Goal: Information Seeking & Learning: Learn about a topic

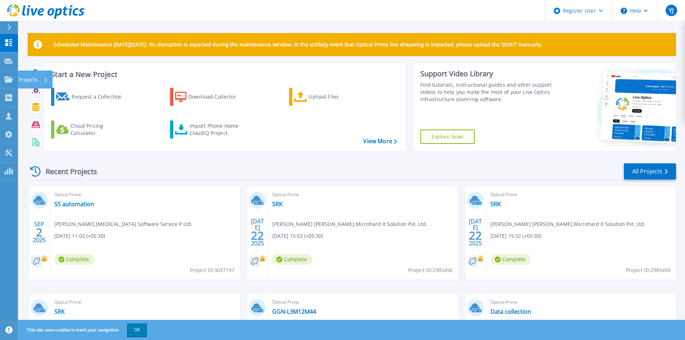
click at [26, 82] on p "Projects" at bounding box center [28, 79] width 19 height 19
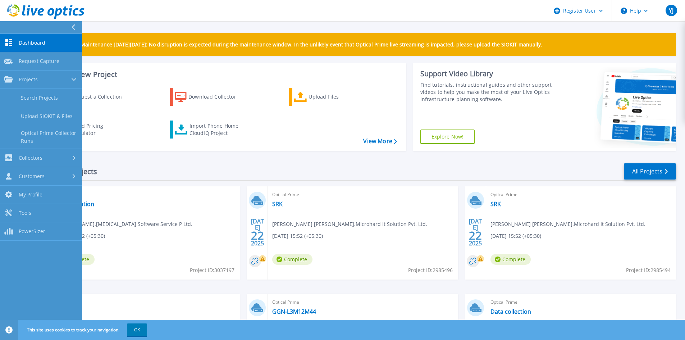
click at [28, 97] on link "Search Projects" at bounding box center [41, 98] width 82 height 18
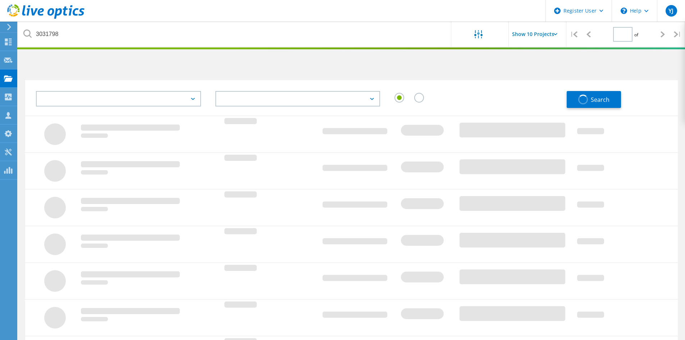
type input "1"
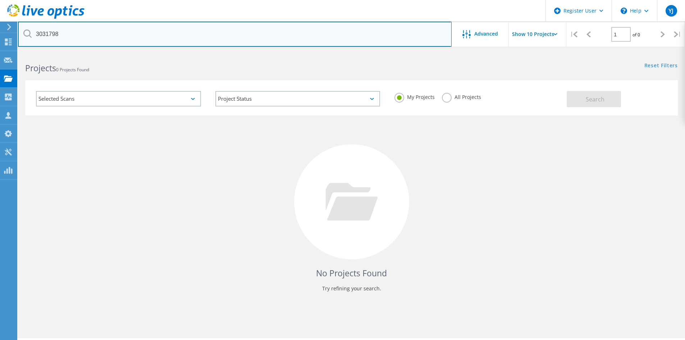
drag, startPoint x: 133, startPoint y: 34, endPoint x: 106, endPoint y: 35, distance: 27.0
click at [131, 34] on input "3031798" at bounding box center [235, 34] width 434 height 25
drag, startPoint x: 91, startPoint y: 33, endPoint x: -65, endPoint y: 38, distance: 156.9
click at [0, 38] on html "Register User \n Help Explore Helpful Articles Contact Support YJ Dell User Yas…" at bounding box center [342, 180] width 685 height 360
paste input "7197"
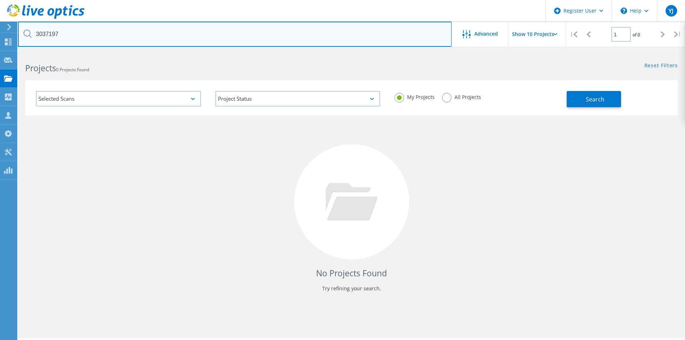
type input "3037197"
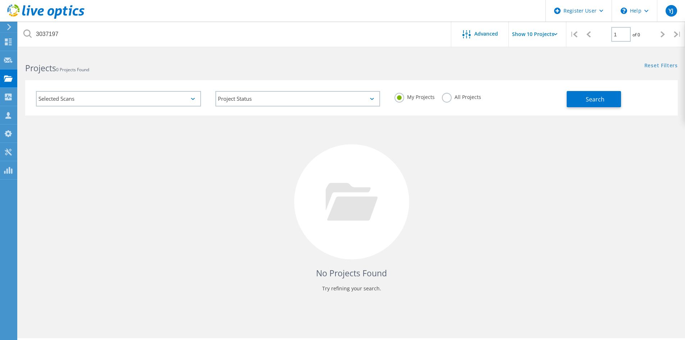
click at [444, 94] on label "All Projects" at bounding box center [461, 96] width 39 height 7
click at [0, 0] on input "All Projects" at bounding box center [0, 0] width 0 height 0
click at [571, 99] on button "Search" at bounding box center [594, 99] width 54 height 16
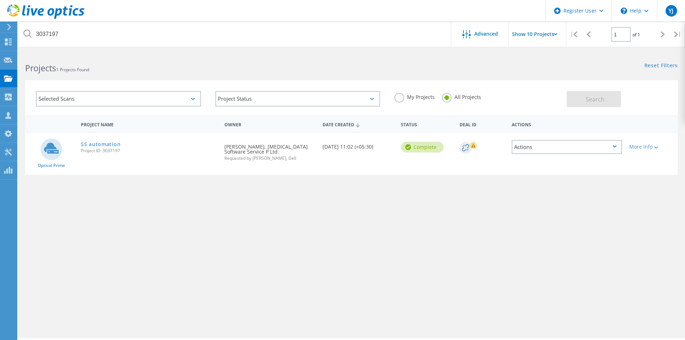
click at [96, 145] on link "SS automation" at bounding box center [101, 144] width 40 height 5
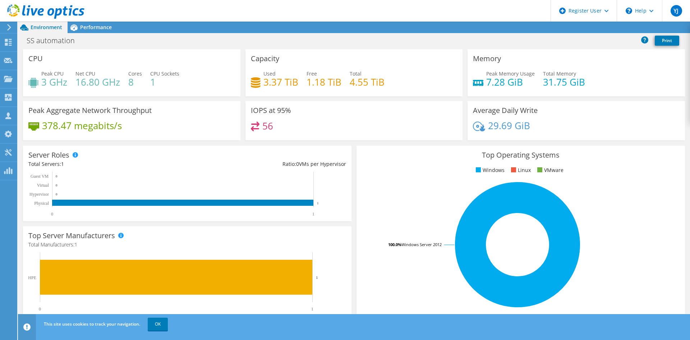
click at [86, 27] on span "Performance" at bounding box center [96, 27] width 32 height 7
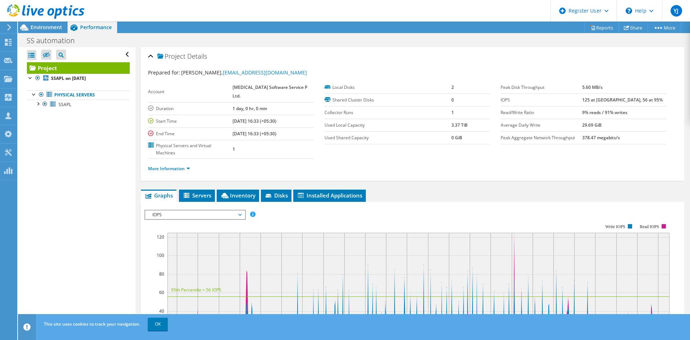
click at [198, 192] on span "Servers" at bounding box center [197, 195] width 29 height 7
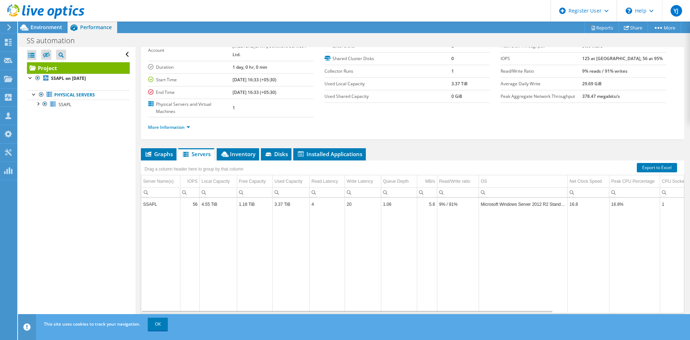
scroll to position [42, 0]
drag, startPoint x: 460, startPoint y: 299, endPoint x: 193, endPoint y: 301, distance: 266.5
click at [194, 306] on div "Graphs Servers Inventory Hypervisor Disks Cluster Disks Installed Applications …" at bounding box center [413, 238] width 544 height 180
click at [29, 30] on icon at bounding box center [24, 27] width 13 height 13
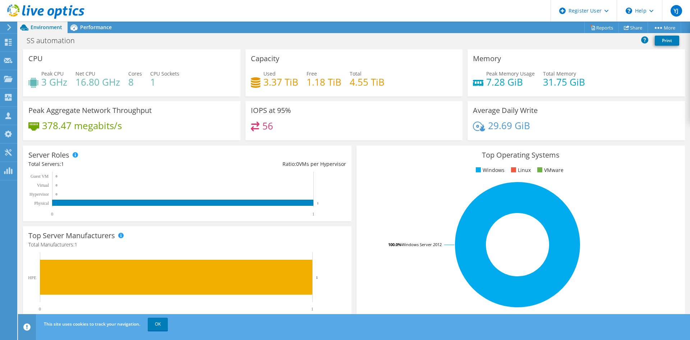
click at [86, 28] on span "Performance" at bounding box center [96, 27] width 32 height 7
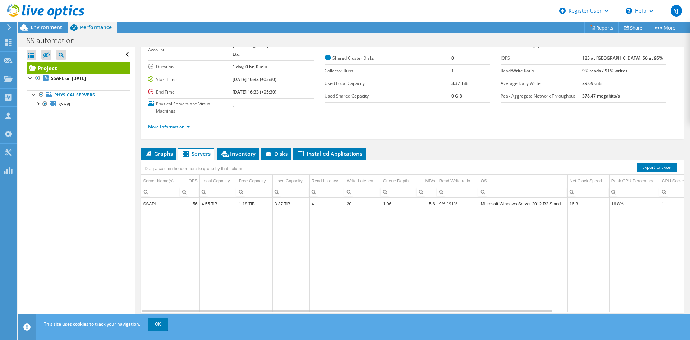
click at [155, 148] on li "Graphs" at bounding box center [159, 154] width 36 height 12
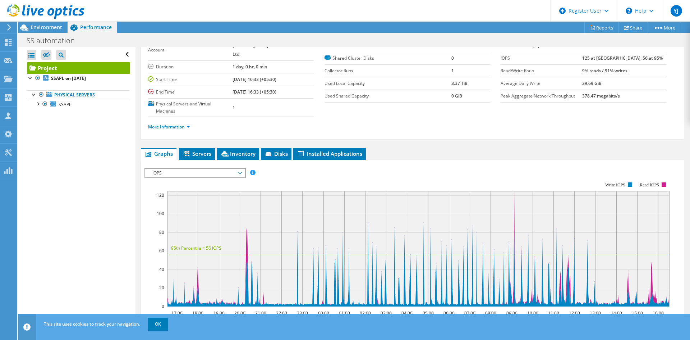
click at [156, 169] on span "IOPS" at bounding box center [195, 173] width 92 height 9
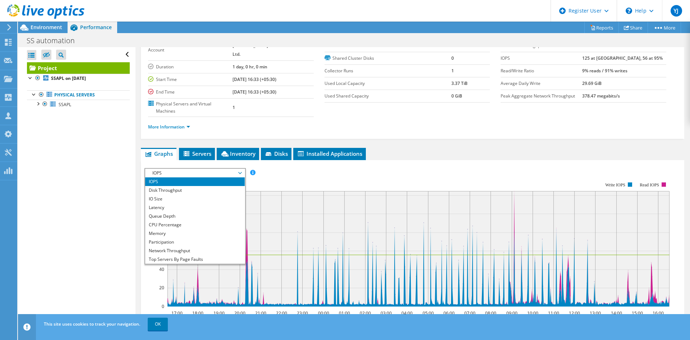
click at [239, 150] on span "Inventory" at bounding box center [237, 153] width 35 height 7
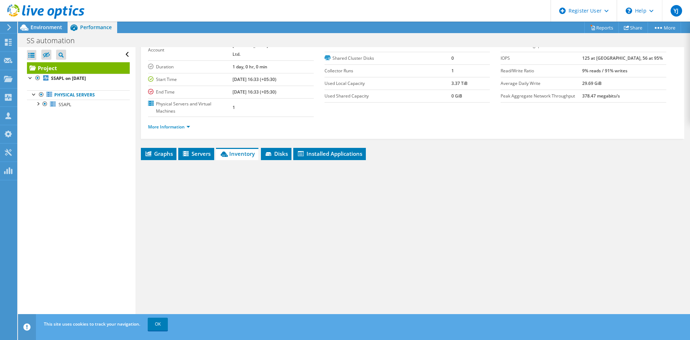
click at [200, 150] on span "Servers" at bounding box center [196, 153] width 29 height 7
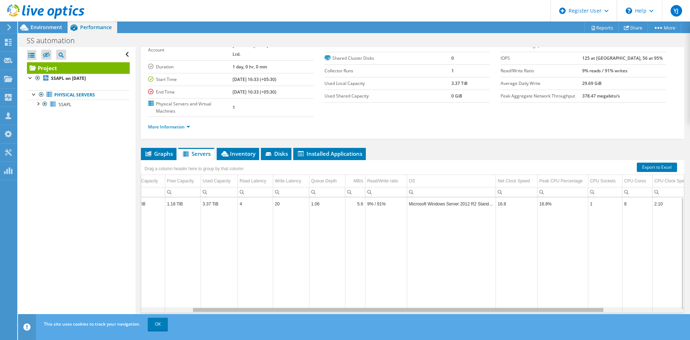
scroll to position [0, 0]
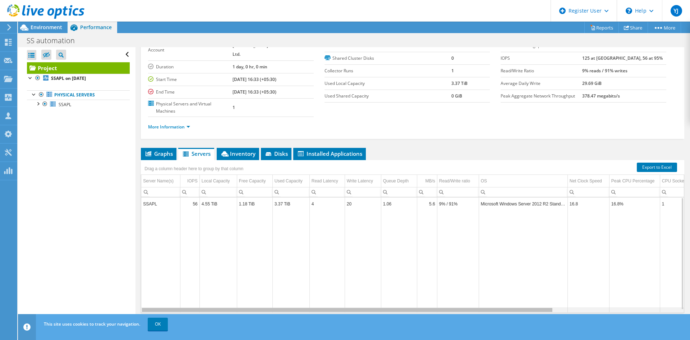
drag, startPoint x: 463, startPoint y: 296, endPoint x: 405, endPoint y: 296, distance: 57.9
click at [405, 296] on body "YJ Dell User Yashpal Jain Yashpal.Jain@dell.com Dell My Profile Log Out \n Help…" at bounding box center [345, 170] width 690 height 340
click at [399, 308] on div "Data grid" at bounding box center [347, 310] width 411 height 4
click at [161, 150] on span "Graphs" at bounding box center [159, 153] width 28 height 7
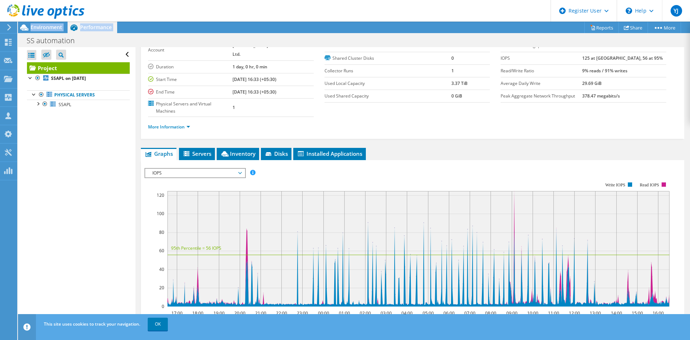
drag, startPoint x: 28, startPoint y: 29, endPoint x: 31, endPoint y: 39, distance: 9.7
click at [31, 39] on div "Project Actions Project Actions Reports Share More" at bounding box center [354, 181] width 672 height 318
click at [242, 150] on span "Inventory" at bounding box center [237, 153] width 35 height 7
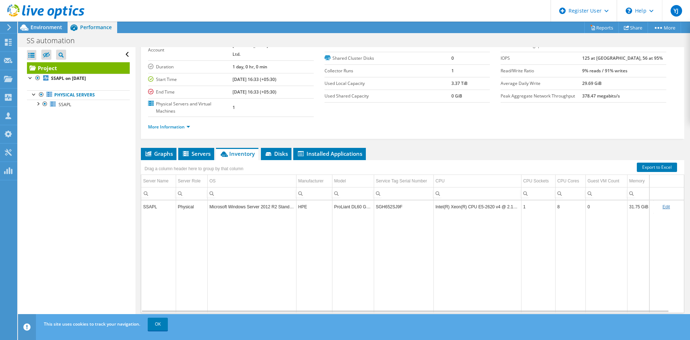
click at [160, 150] on span "Graphs" at bounding box center [159, 153] width 28 height 7
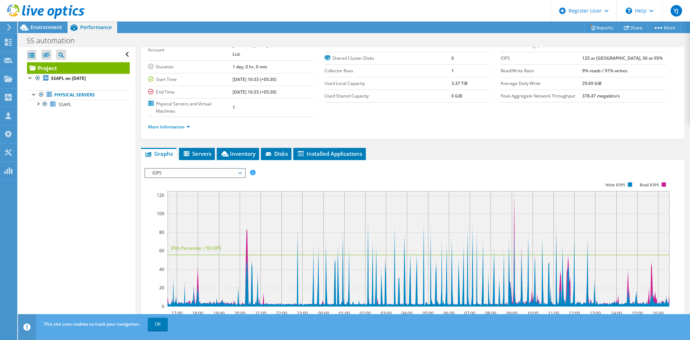
click at [164, 169] on span "IOPS" at bounding box center [195, 173] width 92 height 9
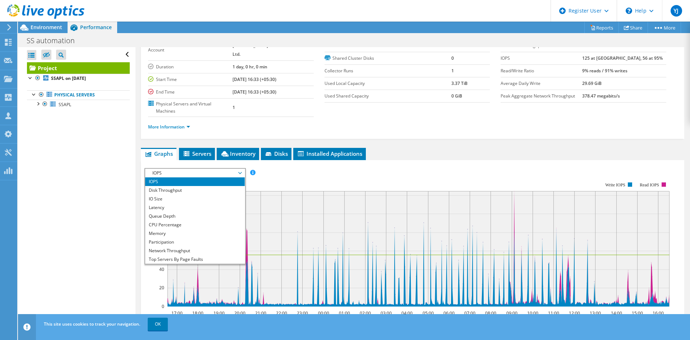
click at [160, 203] on li "Latency" at bounding box center [195, 207] width 100 height 9
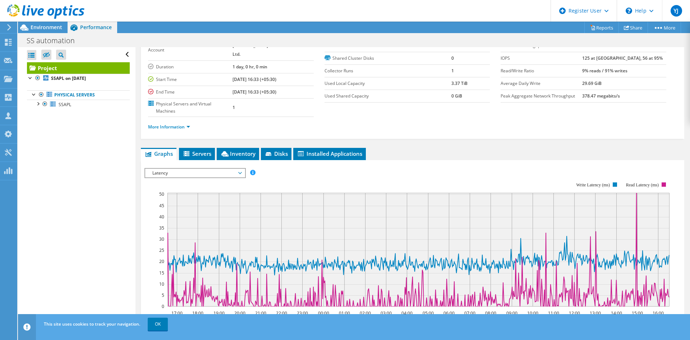
click at [201, 169] on span "Latency" at bounding box center [195, 173] width 92 height 9
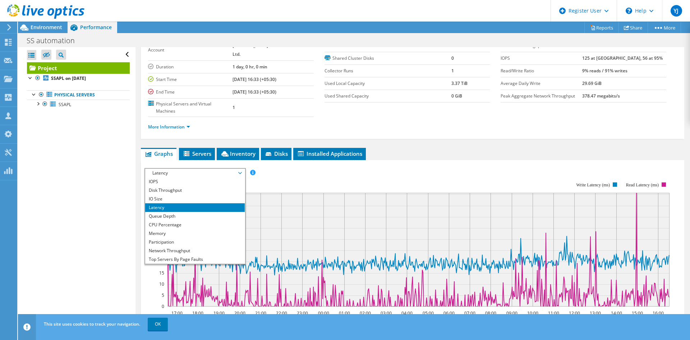
click at [165, 229] on li "Memory" at bounding box center [195, 233] width 100 height 9
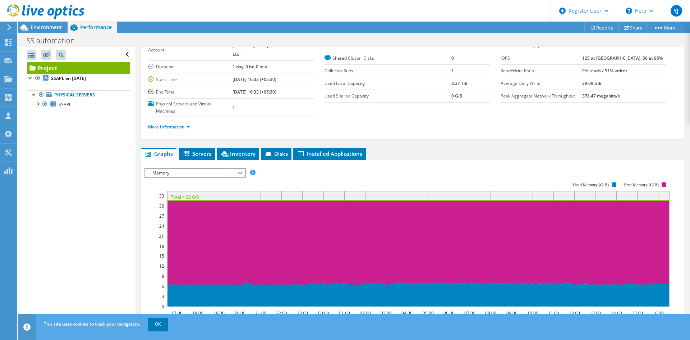
click at [160, 169] on span "Memory" at bounding box center [195, 173] width 92 height 9
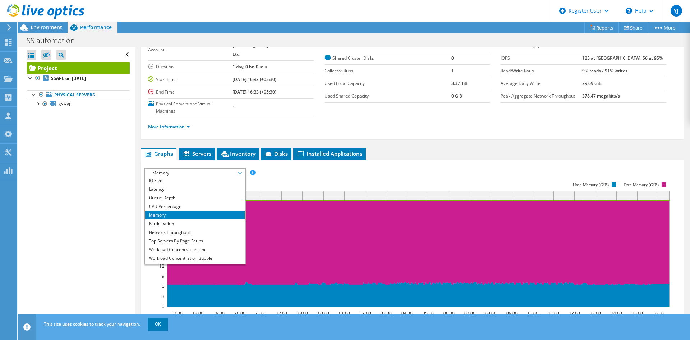
scroll to position [26, 0]
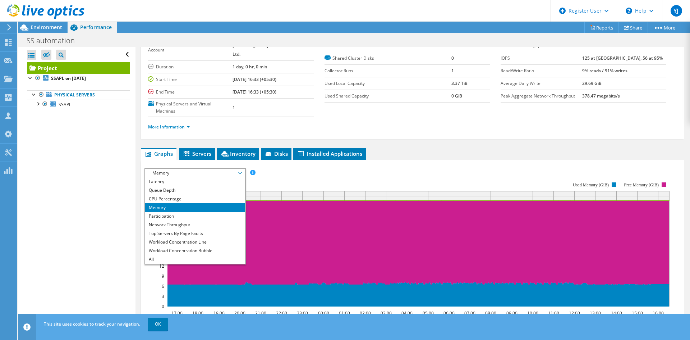
click at [163, 229] on li "Top Servers By Page Faults" at bounding box center [195, 233] width 100 height 9
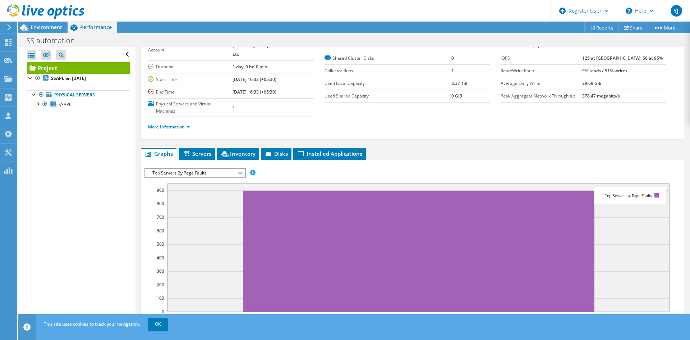
click at [164, 169] on span "Top Servers By Page Faults" at bounding box center [195, 173] width 92 height 9
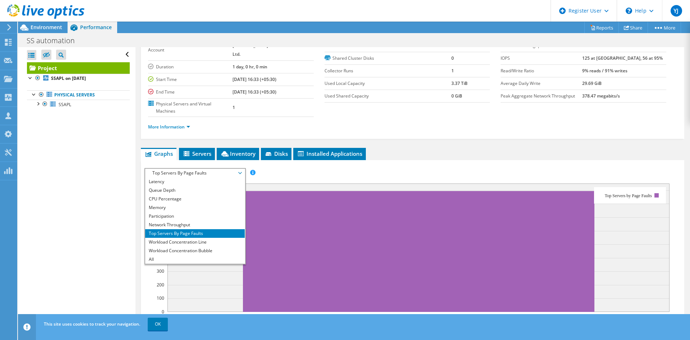
click at [159, 177] on li "Latency" at bounding box center [195, 181] width 100 height 9
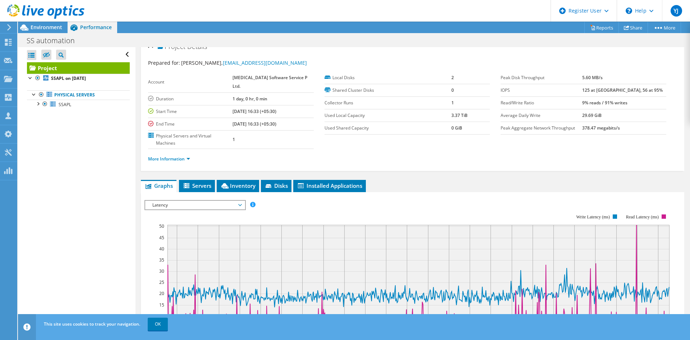
scroll to position [0, 0]
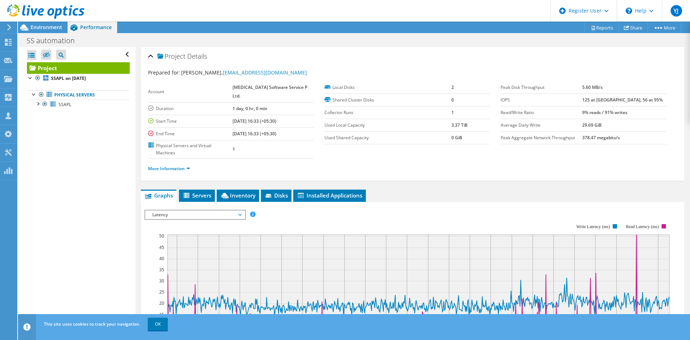
click at [196, 190] on li "Servers" at bounding box center [197, 196] width 36 height 12
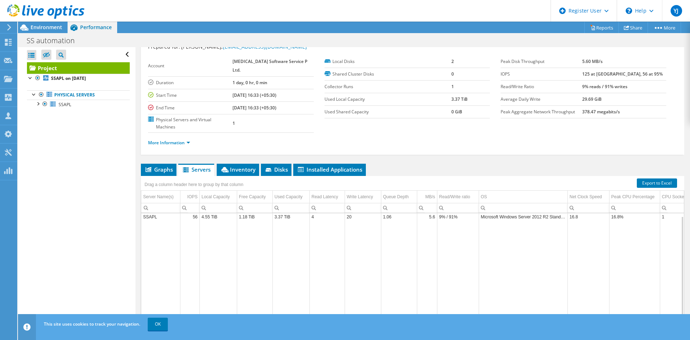
scroll to position [36, 0]
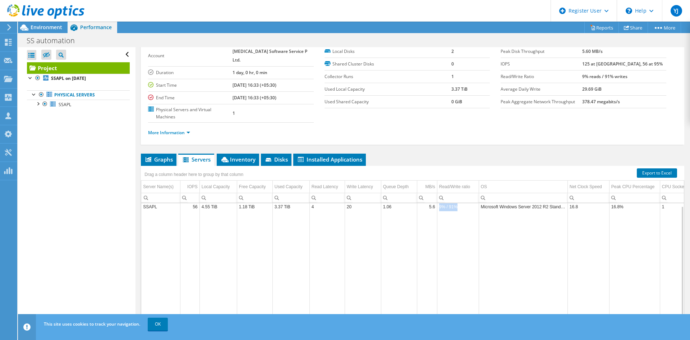
drag, startPoint x: 459, startPoint y: 192, endPoint x: 439, endPoint y: 194, distance: 19.6
click at [439, 200] on td "9% / 91%" at bounding box center [458, 206] width 42 height 13
click at [164, 156] on span "Graphs" at bounding box center [159, 159] width 28 height 7
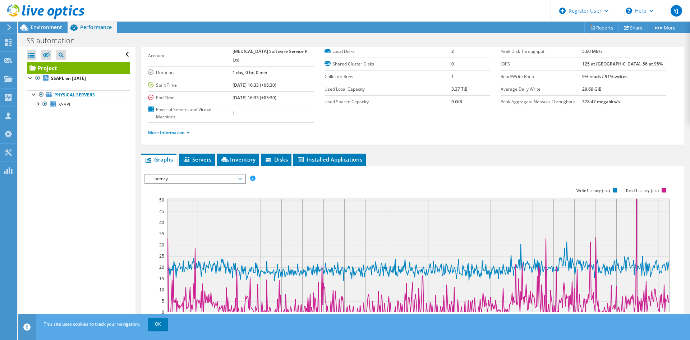
click at [53, 28] on span "Environment" at bounding box center [47, 27] width 32 height 7
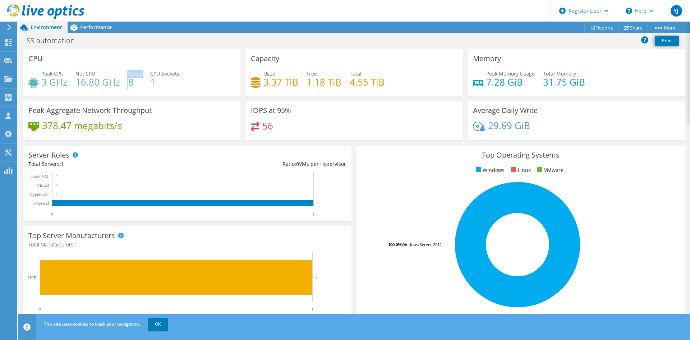
drag, startPoint x: 131, startPoint y: 79, endPoint x: 126, endPoint y: 79, distance: 5.4
click at [126, 79] on div "Peak CPU 3 GHz Net CPU 16.80 GHz Cores 8 CPU Sockets 1" at bounding box center [131, 81] width 207 height 23
drag, startPoint x: 134, startPoint y: 80, endPoint x: 126, endPoint y: 71, distance: 12.2
click at [128, 80] on div "Peak CPU 3 GHz Net CPU 16.80 GHz Cores 8 CPU Sockets 1" at bounding box center [131, 81] width 207 height 23
click at [94, 26] on span "Performance" at bounding box center [96, 27] width 32 height 7
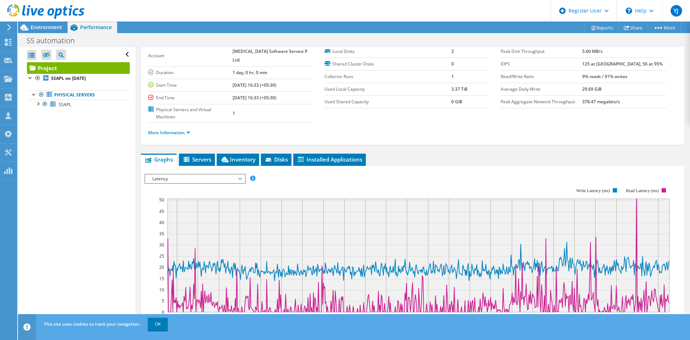
click at [194, 156] on span "Servers" at bounding box center [197, 159] width 29 height 7
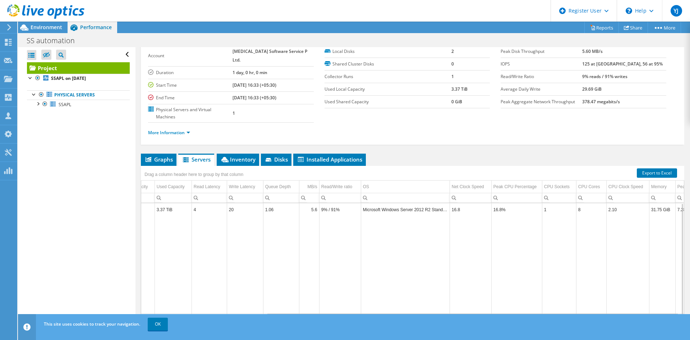
scroll to position [0, 164]
drag, startPoint x: 399, startPoint y: 302, endPoint x: 437, endPoint y: 307, distance: 37.6
click at [437, 307] on body "YJ Dell User Yashpal Jain Yashpal.Jain@dell.com Dell My Profile Log Out \n Help…" at bounding box center [345, 170] width 690 height 340
click at [228, 166] on div "Drag a column header here to group by that column" at bounding box center [194, 173] width 106 height 15
click at [231, 156] on span "Inventory" at bounding box center [237, 159] width 35 height 7
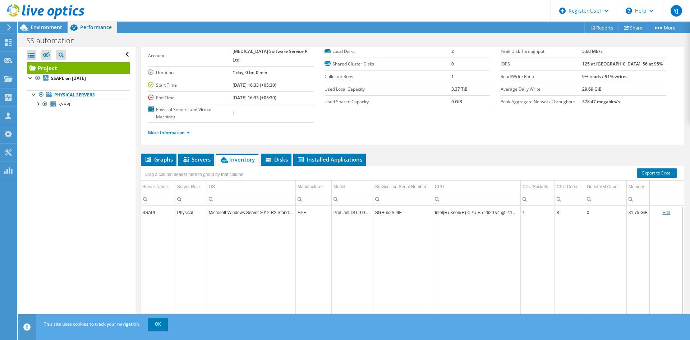
scroll to position [0, 8]
drag, startPoint x: 425, startPoint y: 301, endPoint x: 437, endPoint y: 301, distance: 11.9
click at [437, 301] on body "YJ Dell User Yashpal Jain Yashpal.Jain@dell.com Dell My Profile Log Out \n Help…" at bounding box center [345, 170] width 690 height 340
click at [152, 156] on span "Graphs" at bounding box center [159, 159] width 28 height 7
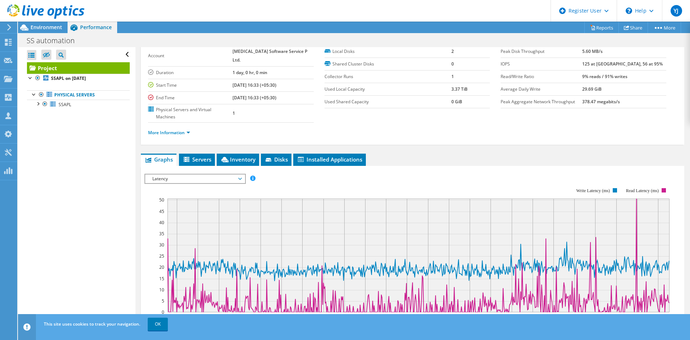
click at [38, 24] on span "Environment" at bounding box center [47, 27] width 32 height 7
